Goal: Participate in discussion

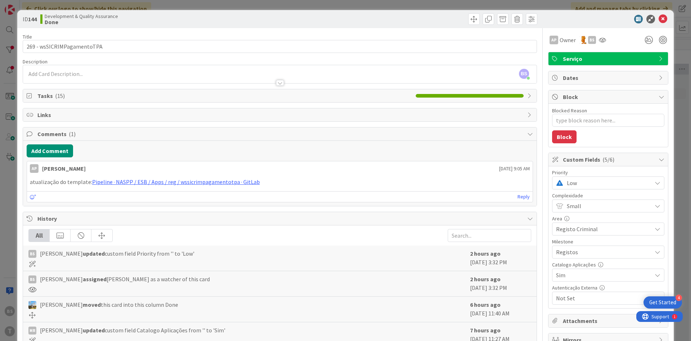
scroll to position [38, 135]
click at [134, 49] on input "269 - wsSICRIMPagamentoTPA" at bounding box center [280, 46] width 514 height 13
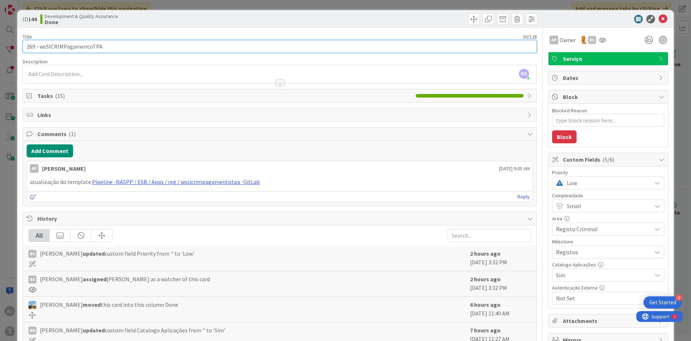
click at [87, 52] on input "269 - wsSICRIMPagamentoTPA" at bounding box center [280, 46] width 514 height 13
click at [81, 46] on input "269 - wsSICRIMPagamentoTPA" at bounding box center [280, 46] width 514 height 13
click at [398, 50] on input "269 - wsSICRIMPagamentoTPA" at bounding box center [280, 46] width 514 height 13
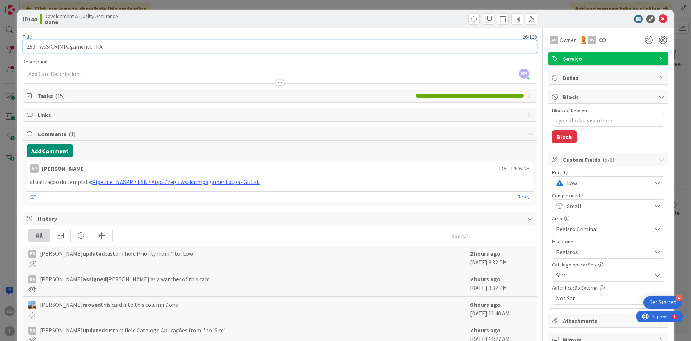
click at [398, 50] on input "269 - wsSICRIMPagamentoTPA" at bounding box center [280, 46] width 514 height 13
click at [90, 45] on input "269 - wsSICRIMPagamentoTPA" at bounding box center [280, 46] width 514 height 13
click at [87, 50] on input "269 - wsSICRIMPagamentoTPA" at bounding box center [280, 46] width 514 height 13
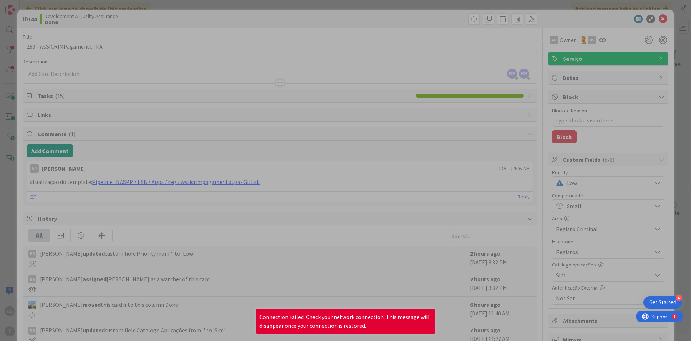
click at [302, 77] on div at bounding box center [345, 170] width 691 height 341
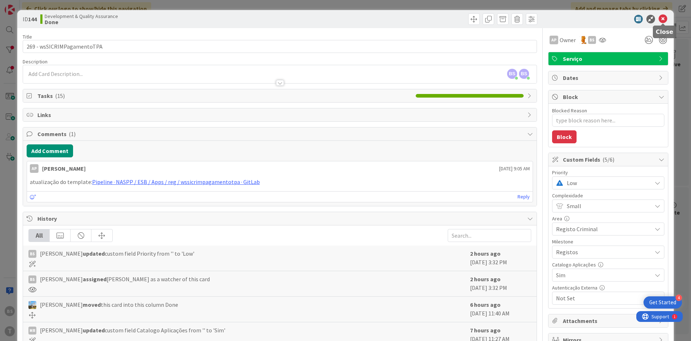
click at [663, 19] on icon at bounding box center [662, 19] width 9 height 9
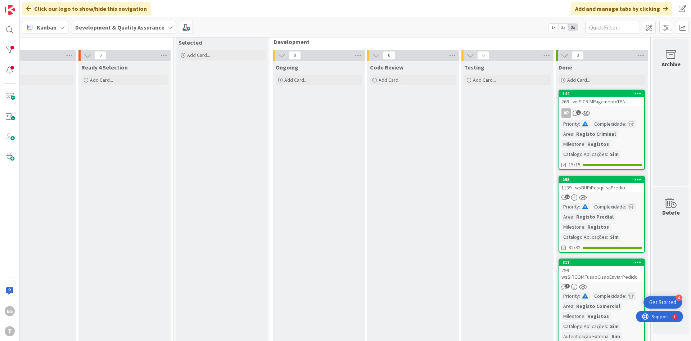
scroll to position [0, 135]
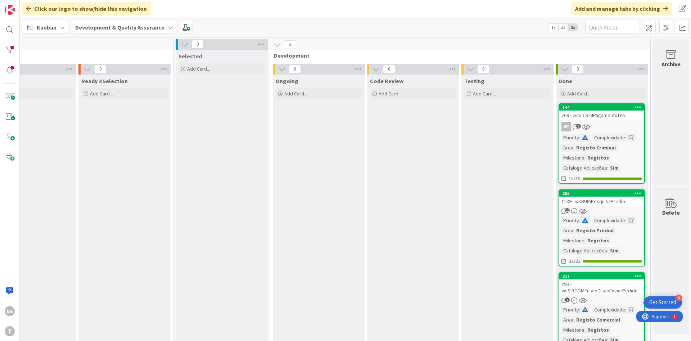
click at [602, 112] on div "269 - wsSICRIMPagamentoTPA" at bounding box center [601, 114] width 85 height 9
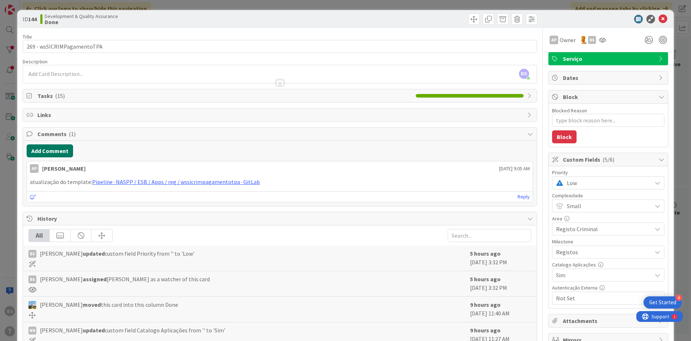
click at [48, 147] on button "Add Comment" at bounding box center [50, 150] width 46 height 13
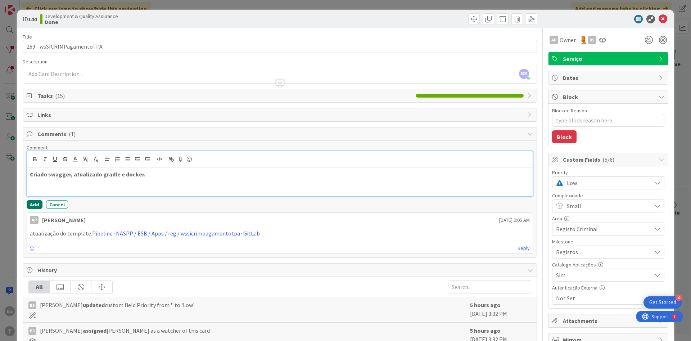
click at [32, 204] on button "Add" at bounding box center [35, 204] width 16 height 9
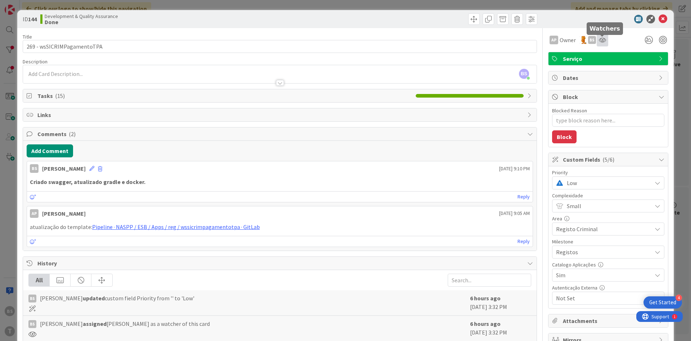
click at [605, 42] on icon at bounding box center [601, 40] width 7 height 6
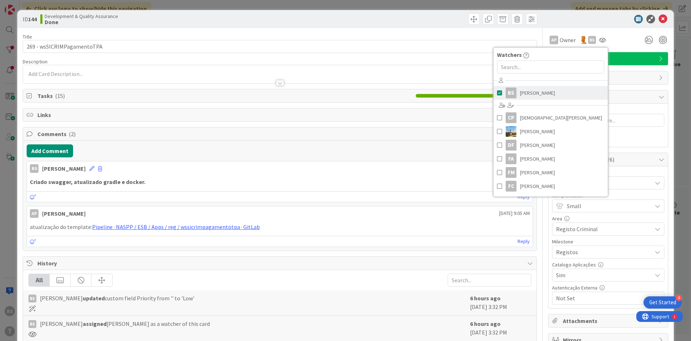
click at [551, 97] on link "BS [PERSON_NAME]" at bounding box center [550, 93] width 114 height 14
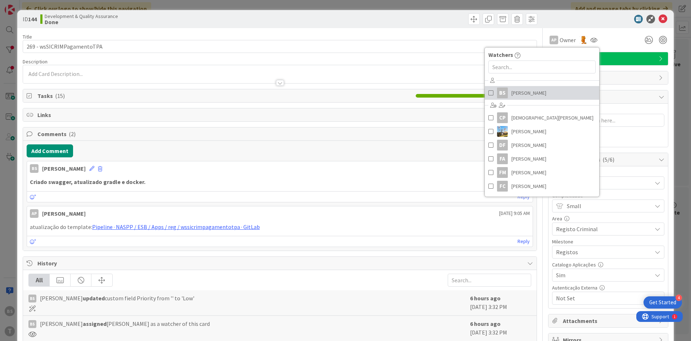
type textarea "x"
click at [661, 18] on icon at bounding box center [662, 19] width 9 height 9
